Goal: Navigation & Orientation: Understand site structure

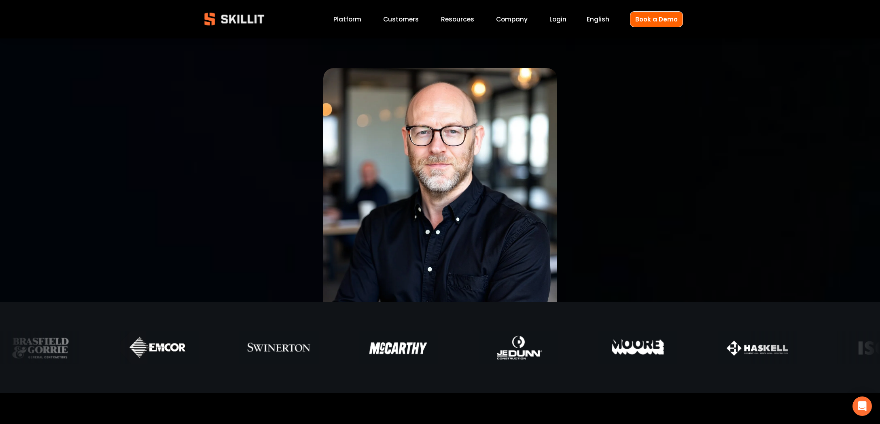
click at [352, 18] on link "Platform" at bounding box center [347, 19] width 28 height 11
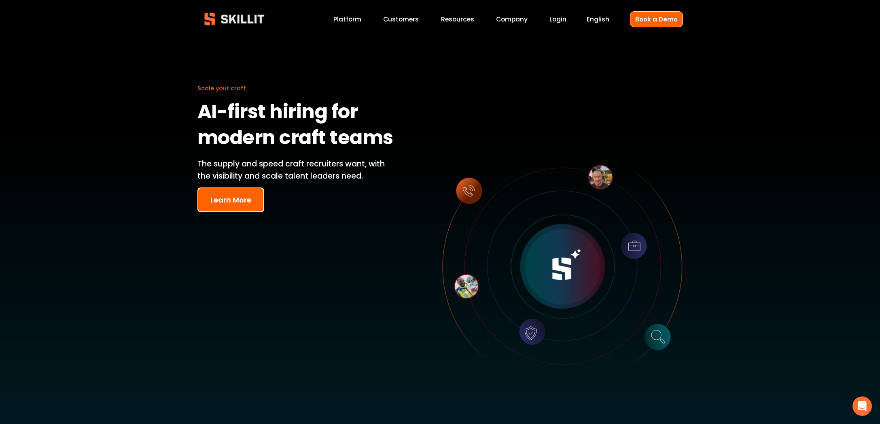
click at [408, 20] on link "Customers" at bounding box center [401, 19] width 36 height 11
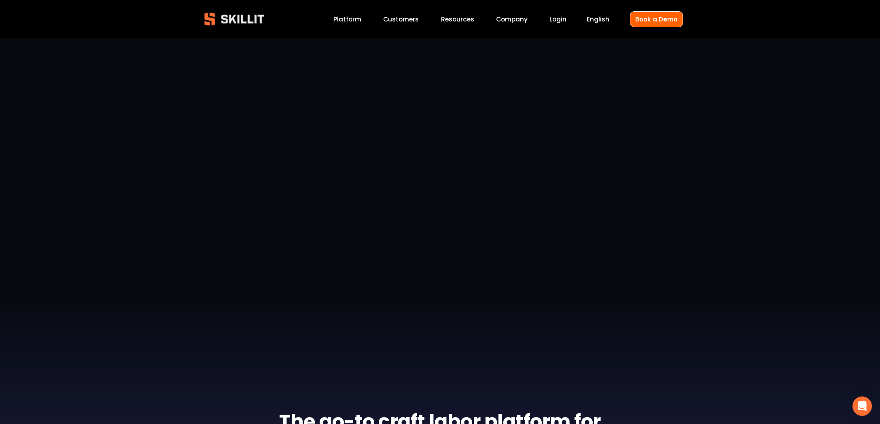
click at [356, 21] on link "Platform" at bounding box center [347, 19] width 28 height 11
